Goal: Task Accomplishment & Management: Manage account settings

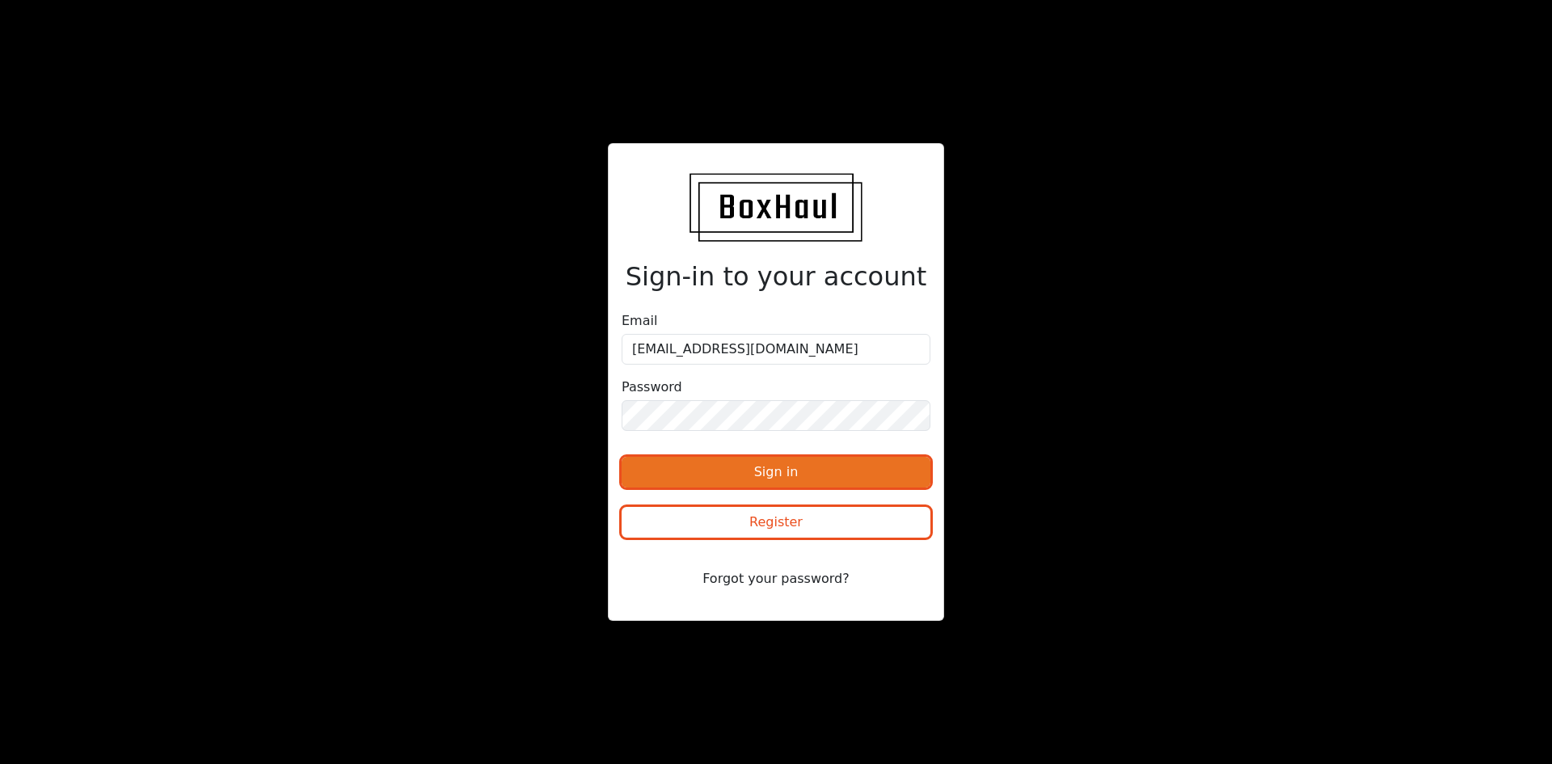
click at [910, 475] on button "Sign in" at bounding box center [776, 472] width 309 height 31
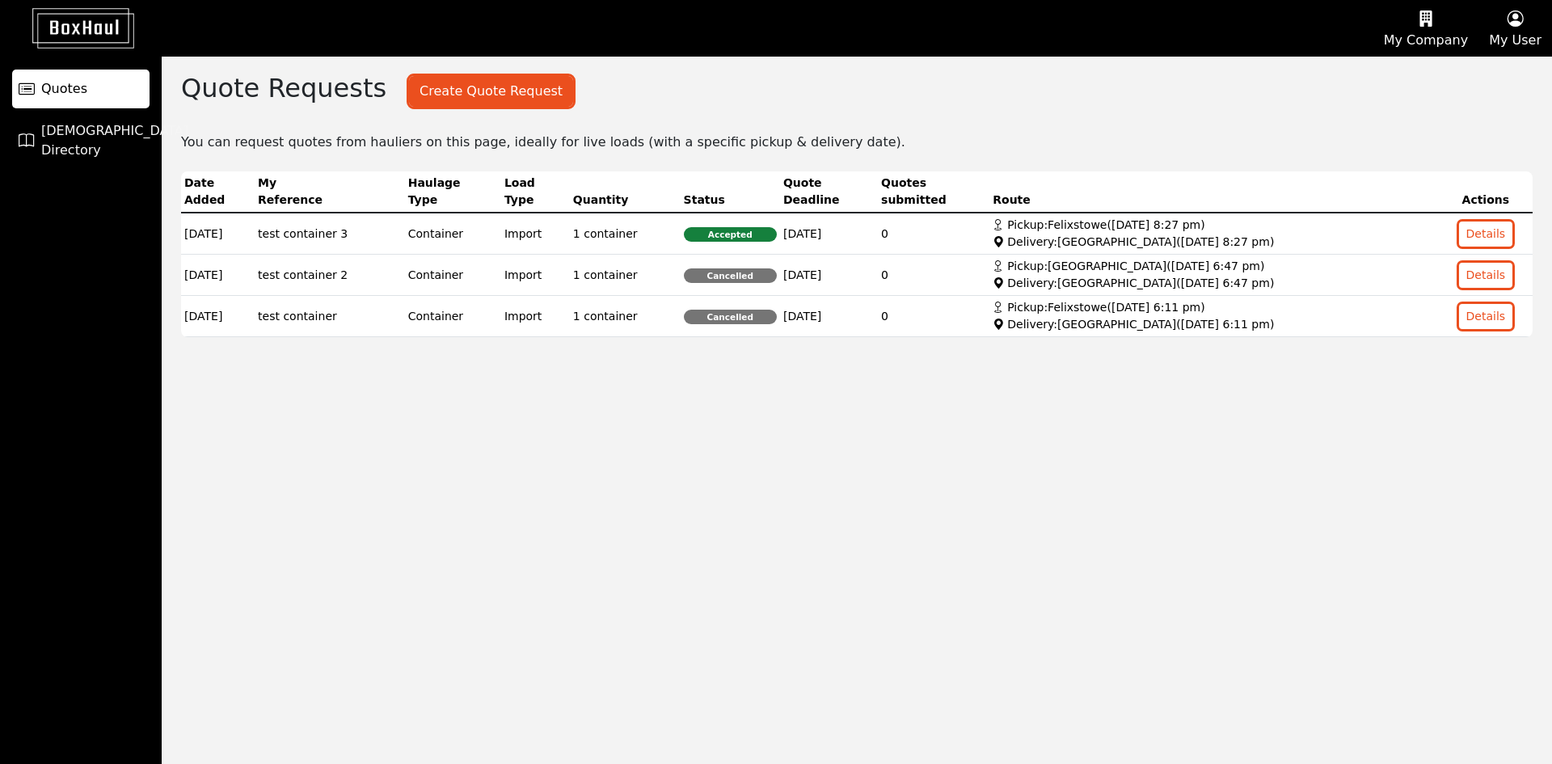
click at [500, 108] on div "Quote Requests Create Quote Request Create a Quote Request ( 15 remaining this …" at bounding box center [369, 101] width 415 height 57
click at [496, 94] on button "Create Quote Request" at bounding box center [491, 91] width 164 height 31
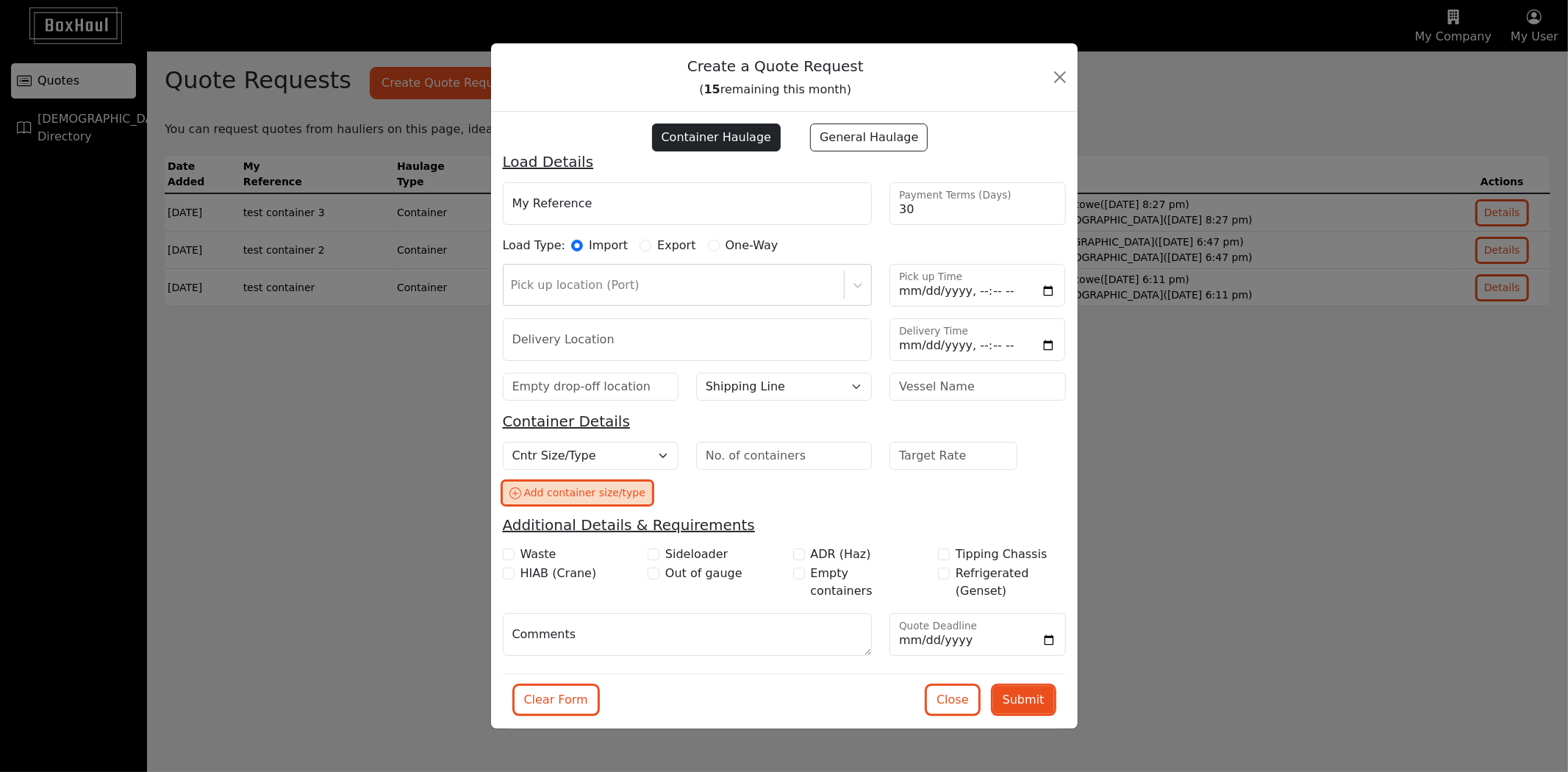
click at [604, 495] on div "Add container size/type" at bounding box center [584, 493] width 121 height 15
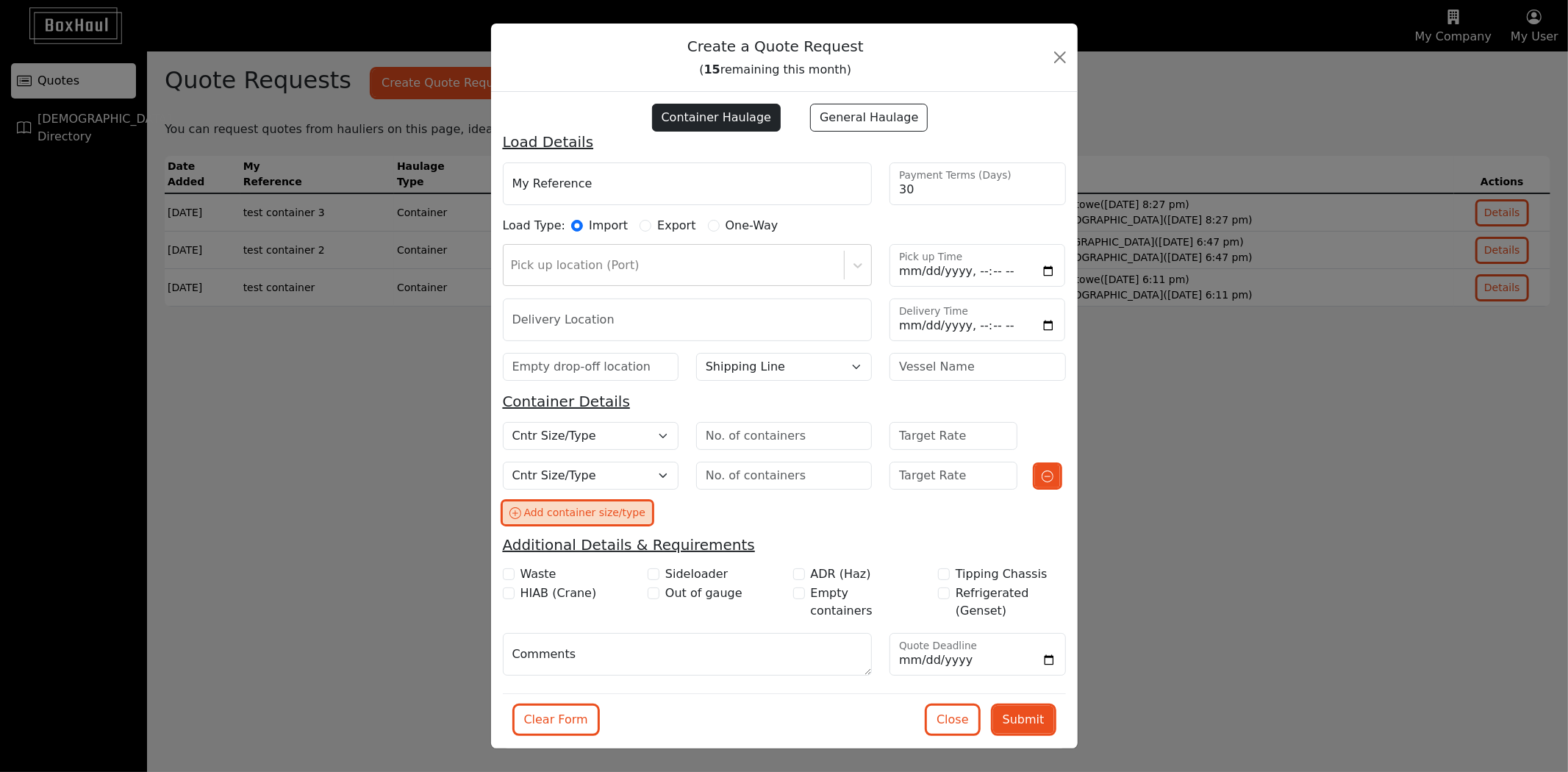
click at [582, 520] on div "Add container size/type" at bounding box center [584, 512] width 121 height 15
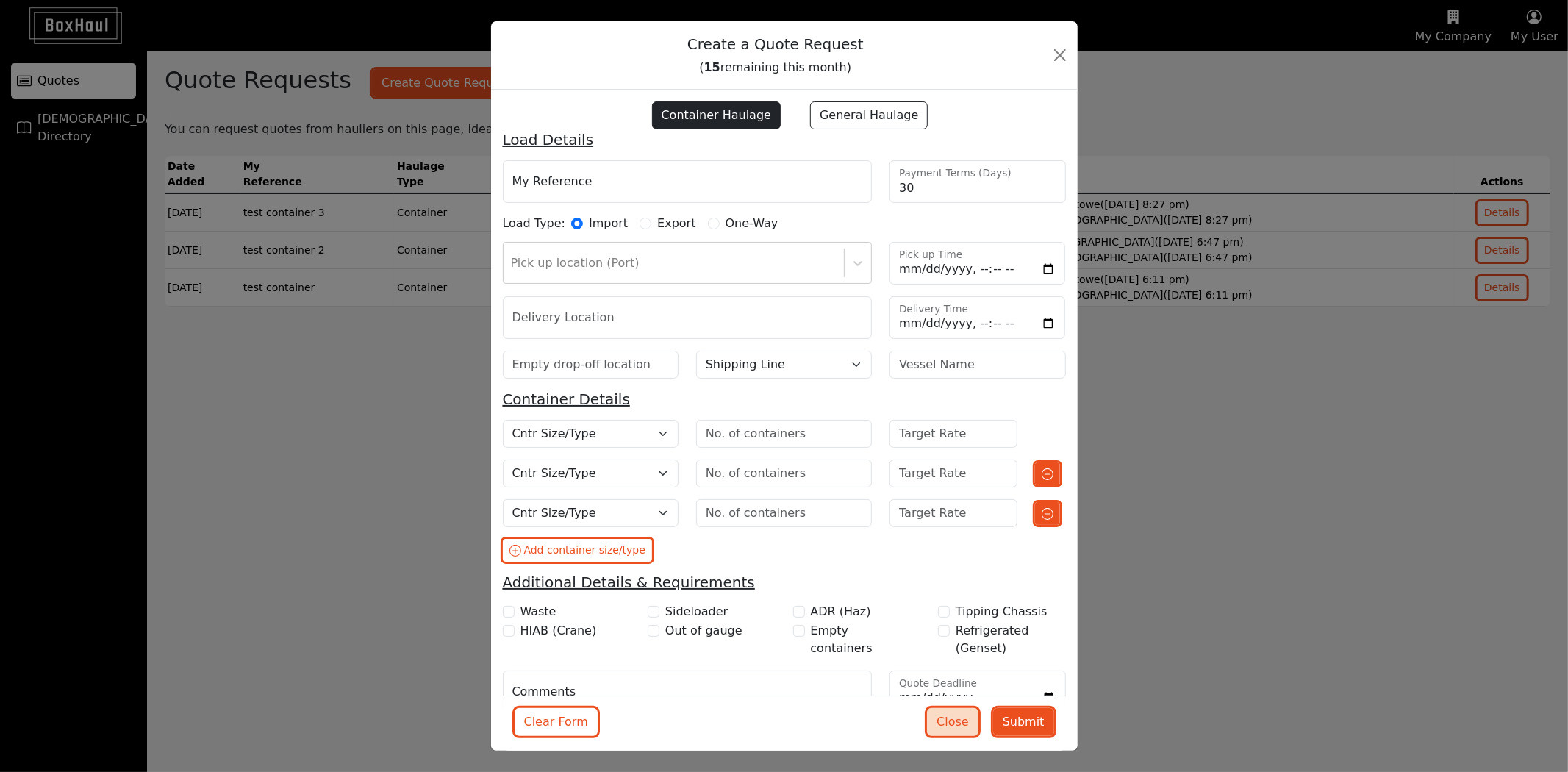
click at [948, 694] on button "Close" at bounding box center [953, 722] width 52 height 28
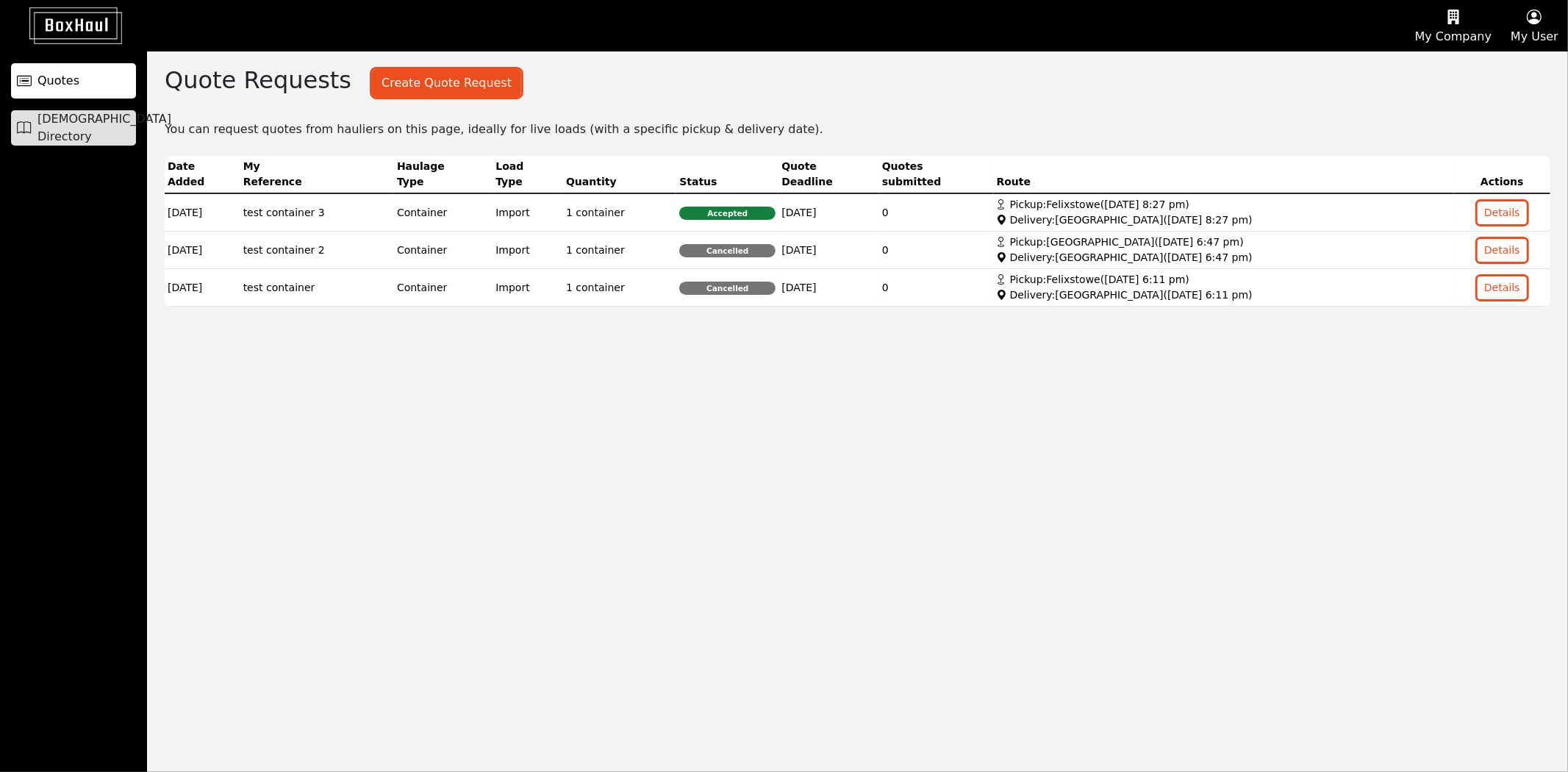
click at [33, 118] on link "[DEMOGRAPHIC_DATA] Directory" at bounding box center [73, 127] width 125 height 35
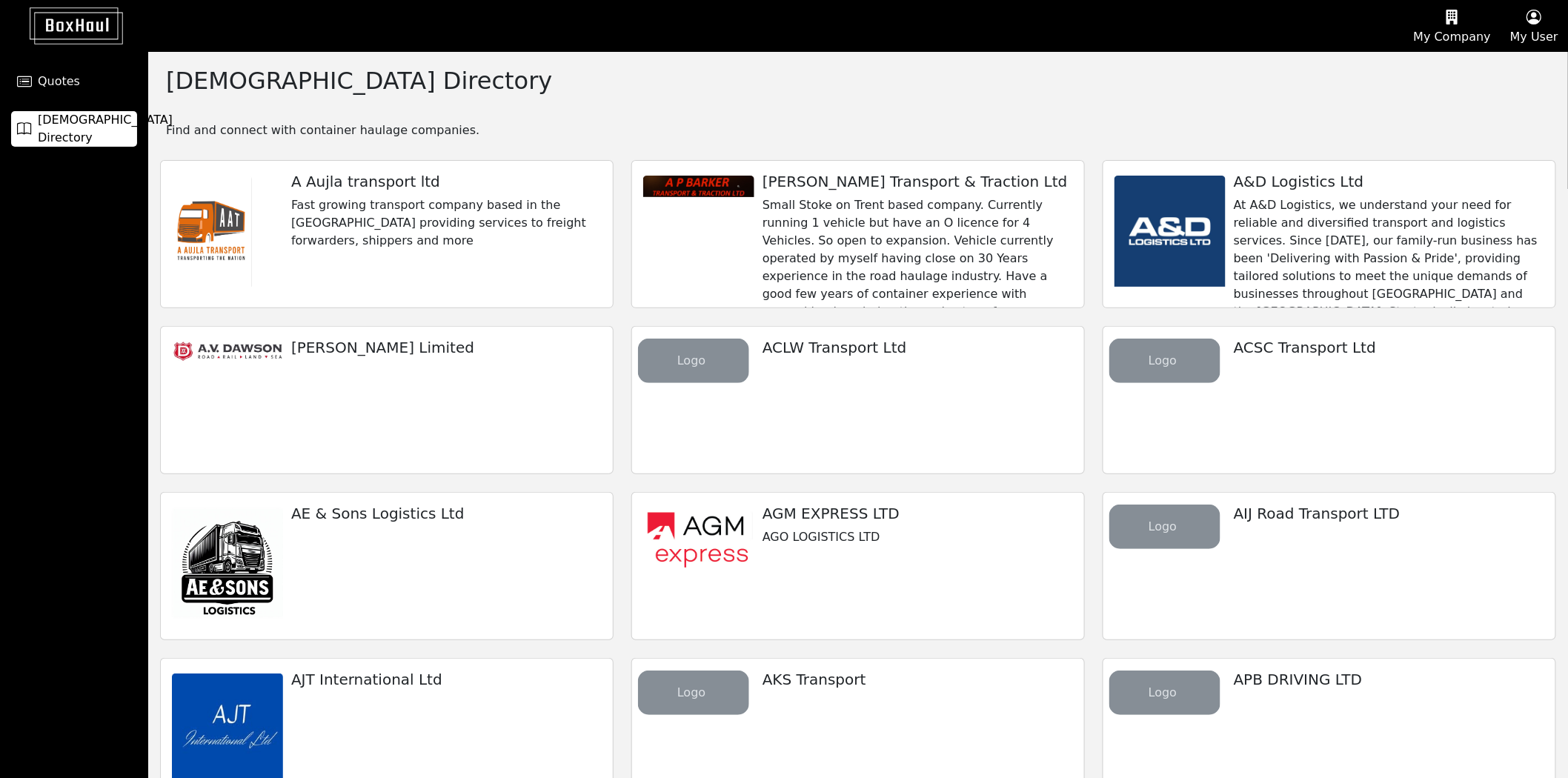
click at [1421, 22] on icon "button" at bounding box center [1453, 16] width 77 height 22
click at [1421, 69] on div "Company Profile" at bounding box center [1433, 71] width 133 height 24
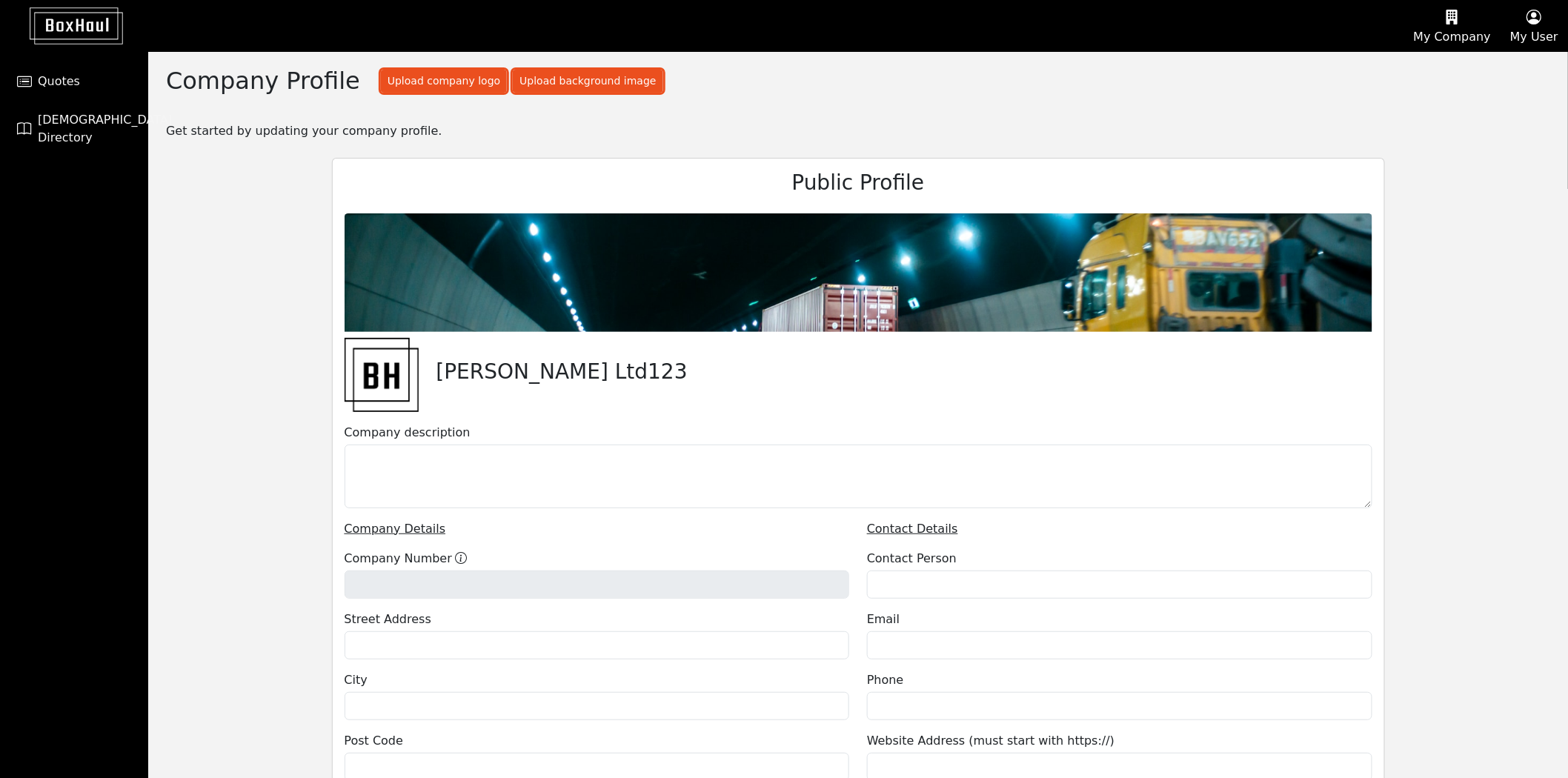
click at [1421, 23] on icon "button" at bounding box center [1453, 16] width 77 height 22
click at [1421, 85] on div "User Management" at bounding box center [1433, 95] width 133 height 24
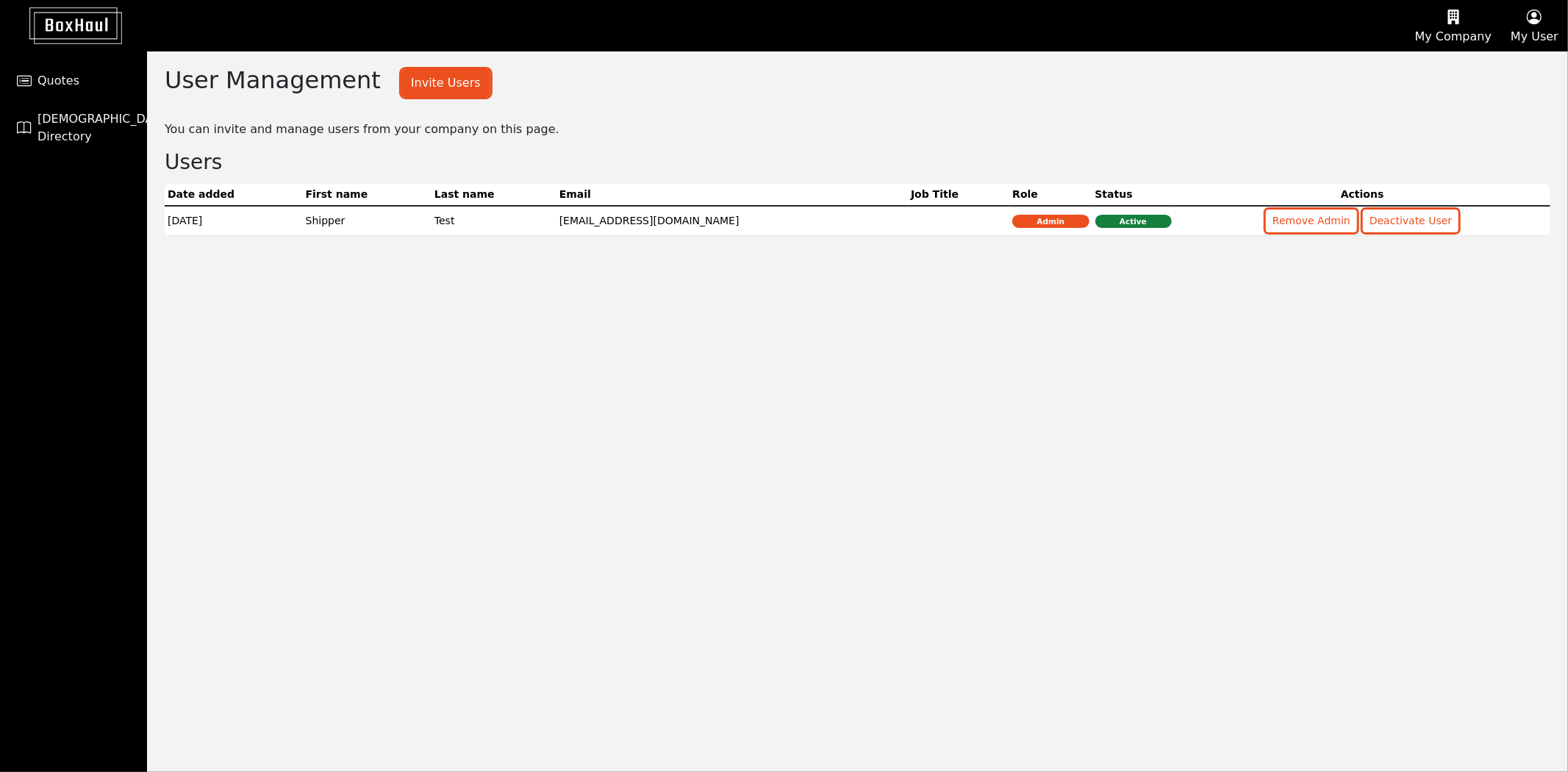
click at [1410, 30] on button "My Company" at bounding box center [1453, 25] width 95 height 50
click at [1410, 117] on div "Pricing Plans" at bounding box center [1433, 117] width 132 height 24
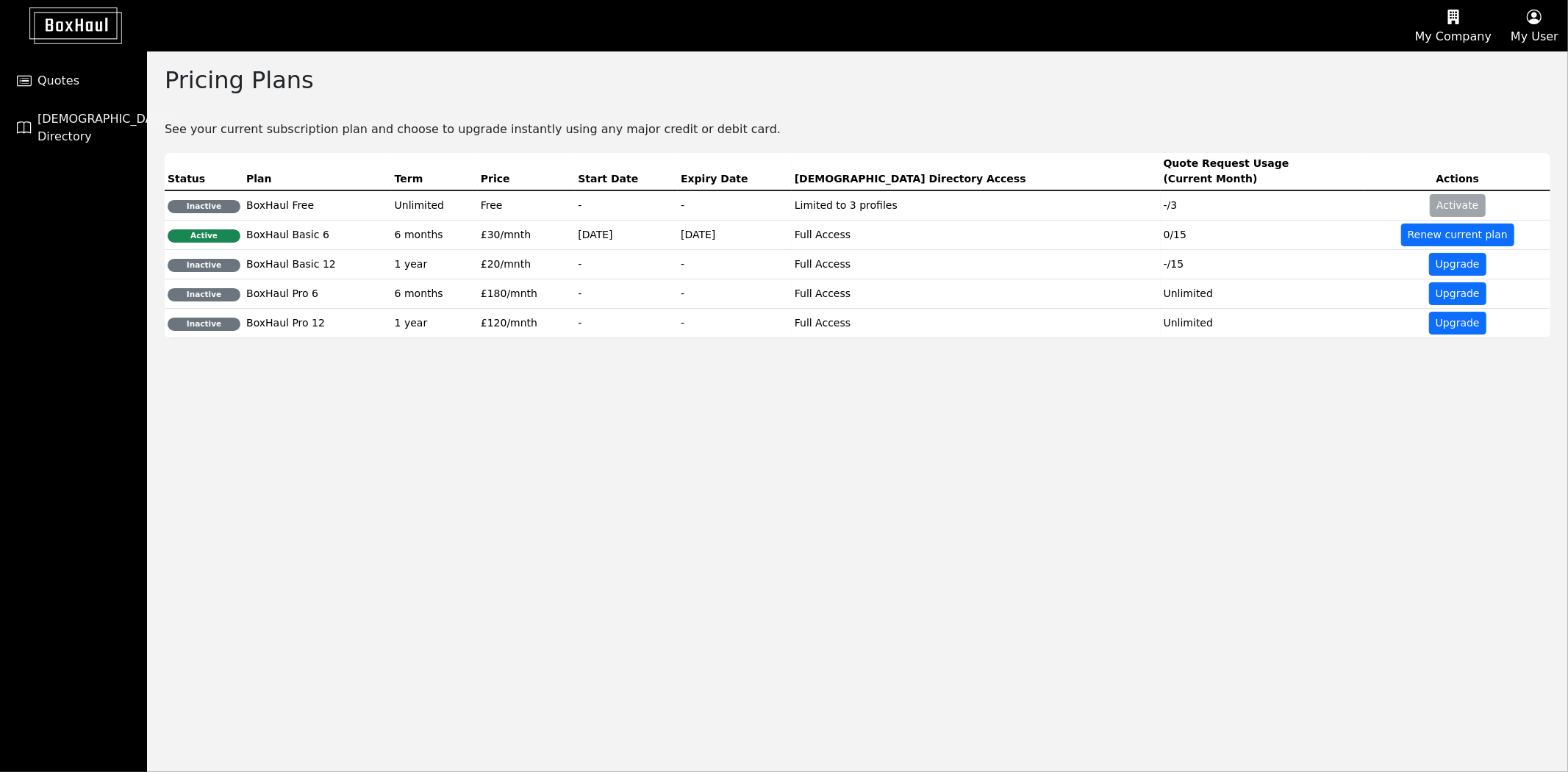
click at [1410, 25] on icon "button" at bounding box center [1533, 16] width 48 height 22
click at [1410, 67] on div "User Profile" at bounding box center [1509, 71] width 116 height 24
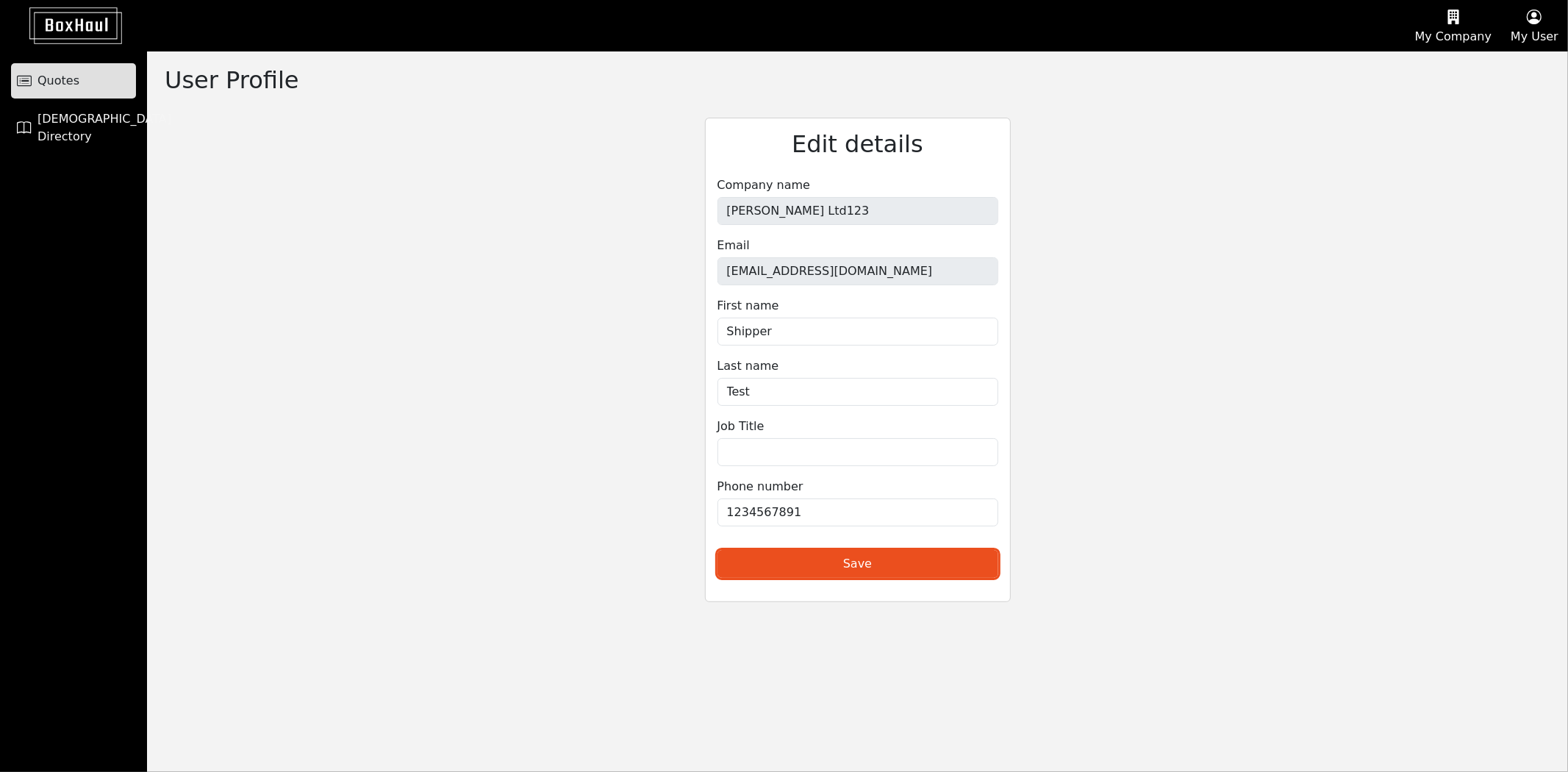
click at [70, 67] on link "Quotes" at bounding box center [73, 81] width 125 height 35
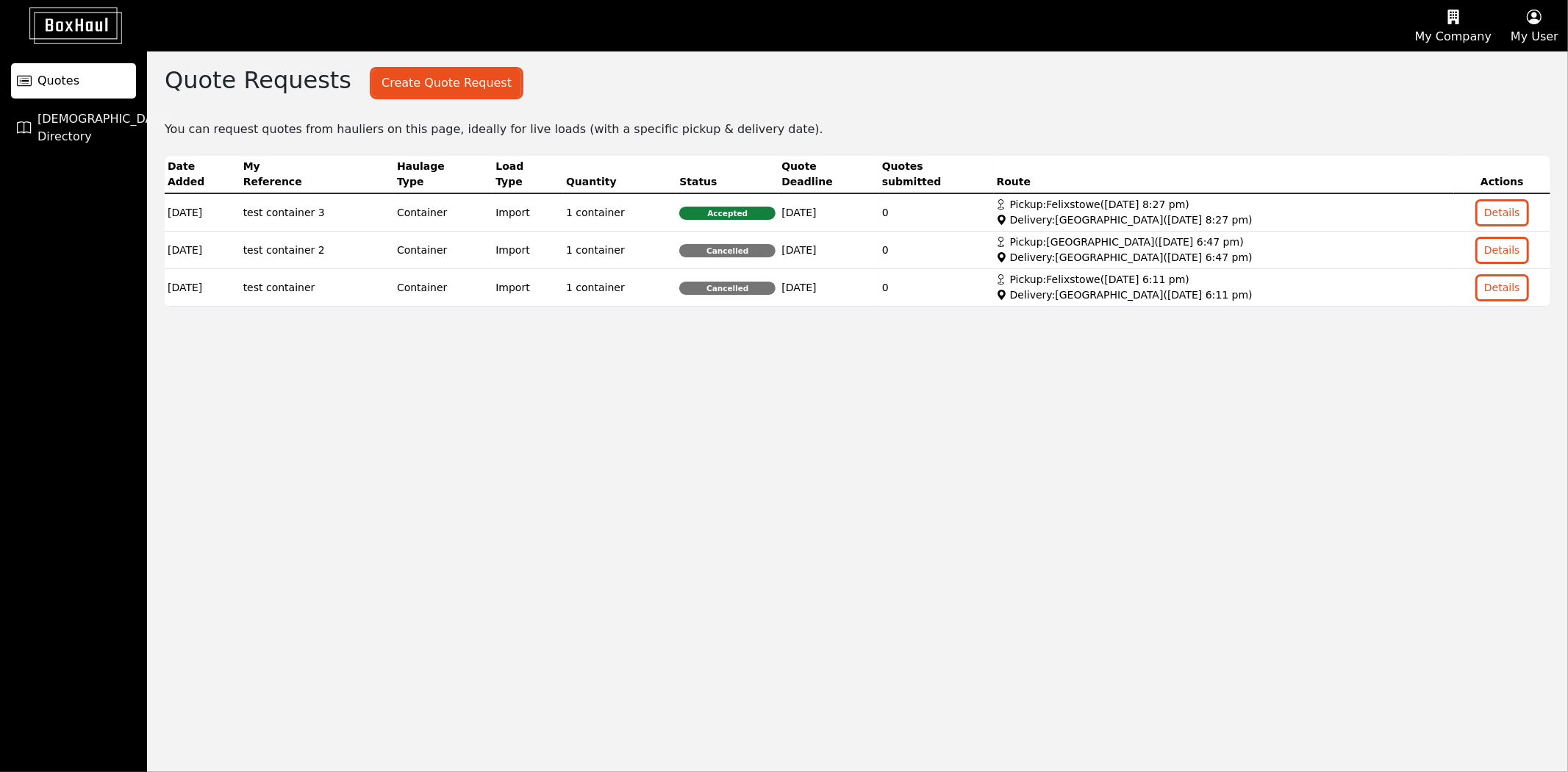
click at [1410, 33] on button "My User" at bounding box center [1453, 25] width 95 height 50
click at [1410, 115] on link "Logout" at bounding box center [1509, 117] width 116 height 24
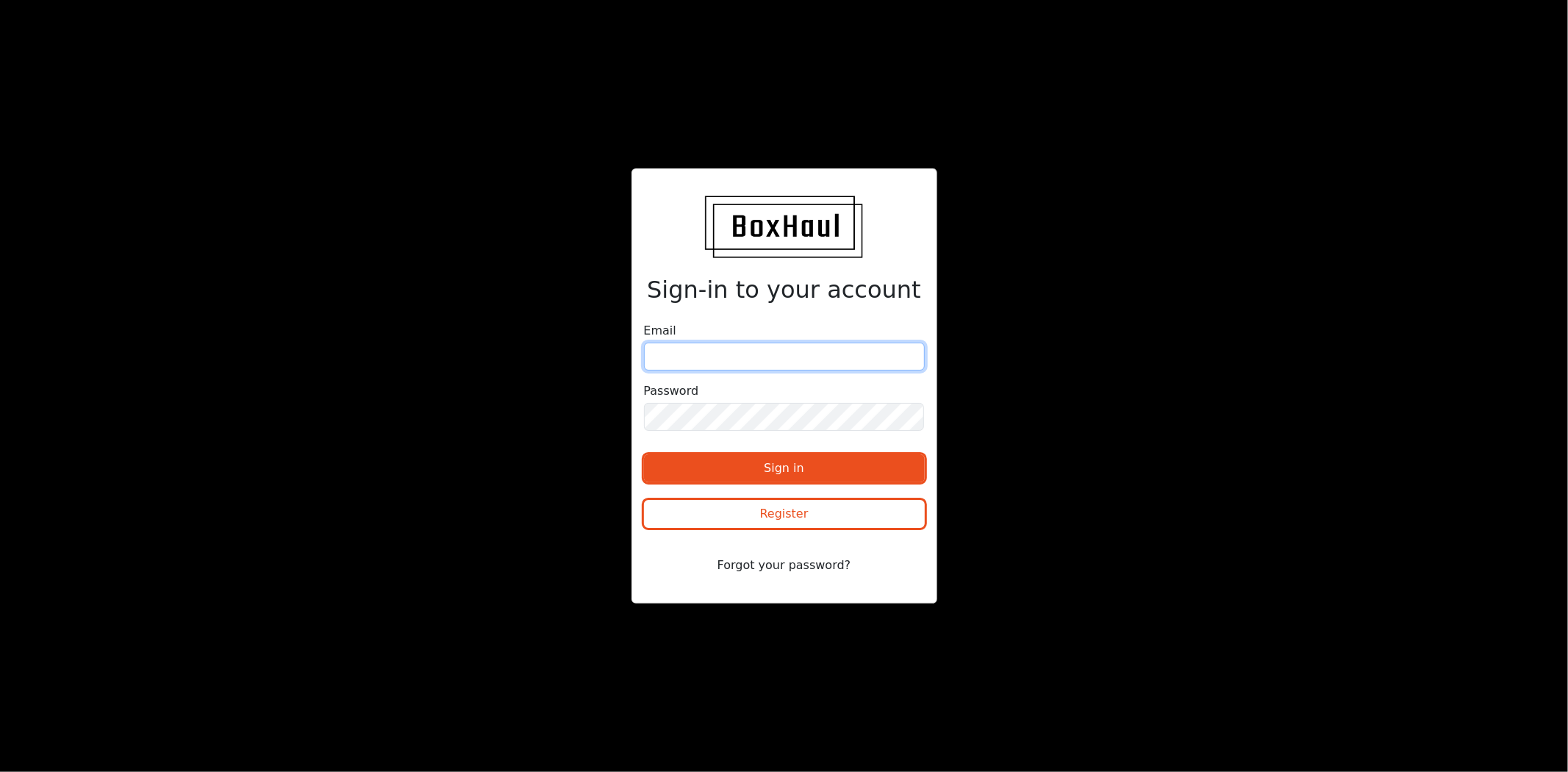
type input "[EMAIL_ADDRESS][DOMAIN_NAME]"
